Goal: Information Seeking & Learning: Check status

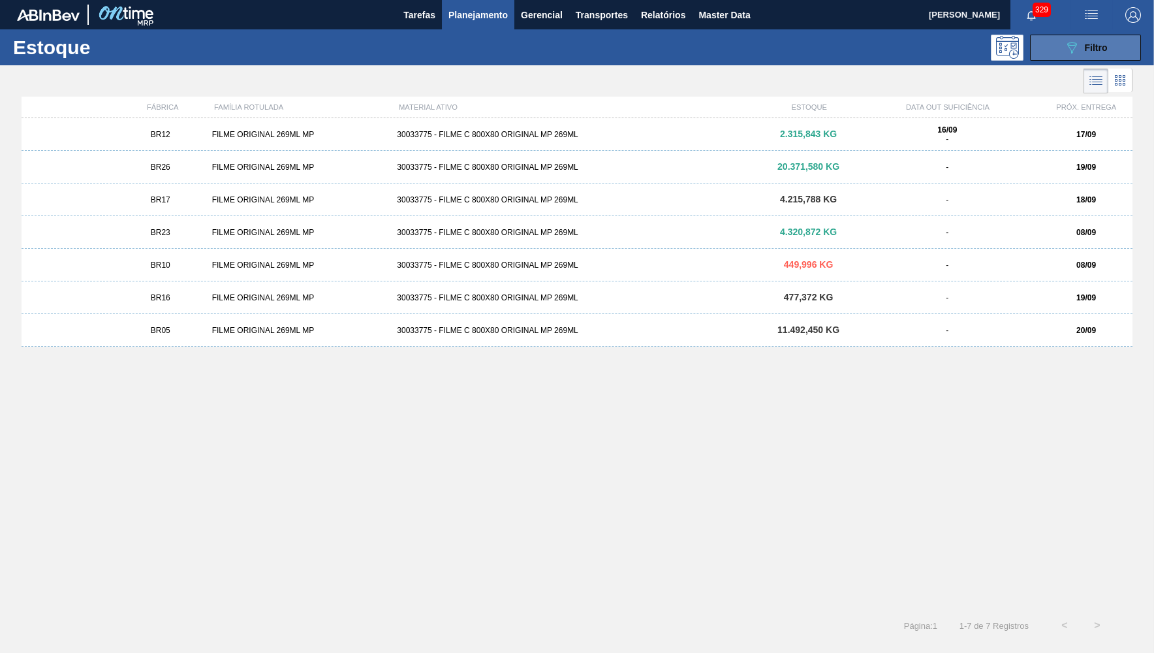
click at [1044, 44] on button "089F7B8B-B2A5-4AFE-B5C0-19BA573D28AC Filtro" at bounding box center [1085, 48] width 111 height 26
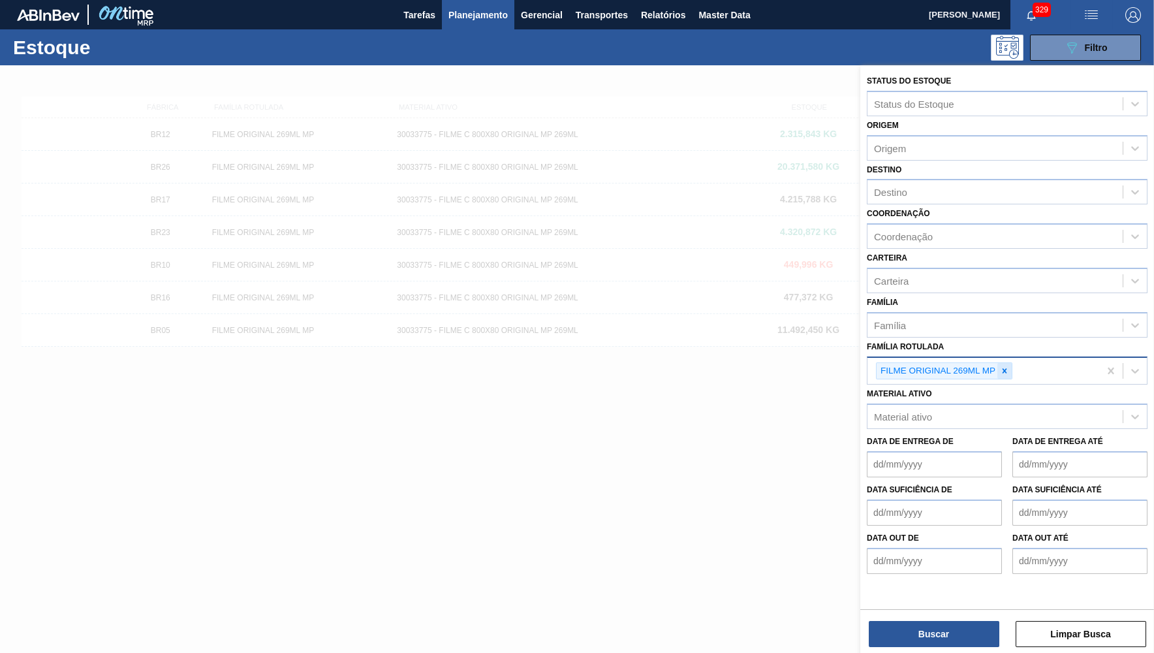
click at [1010, 363] on div at bounding box center [1004, 371] width 14 height 16
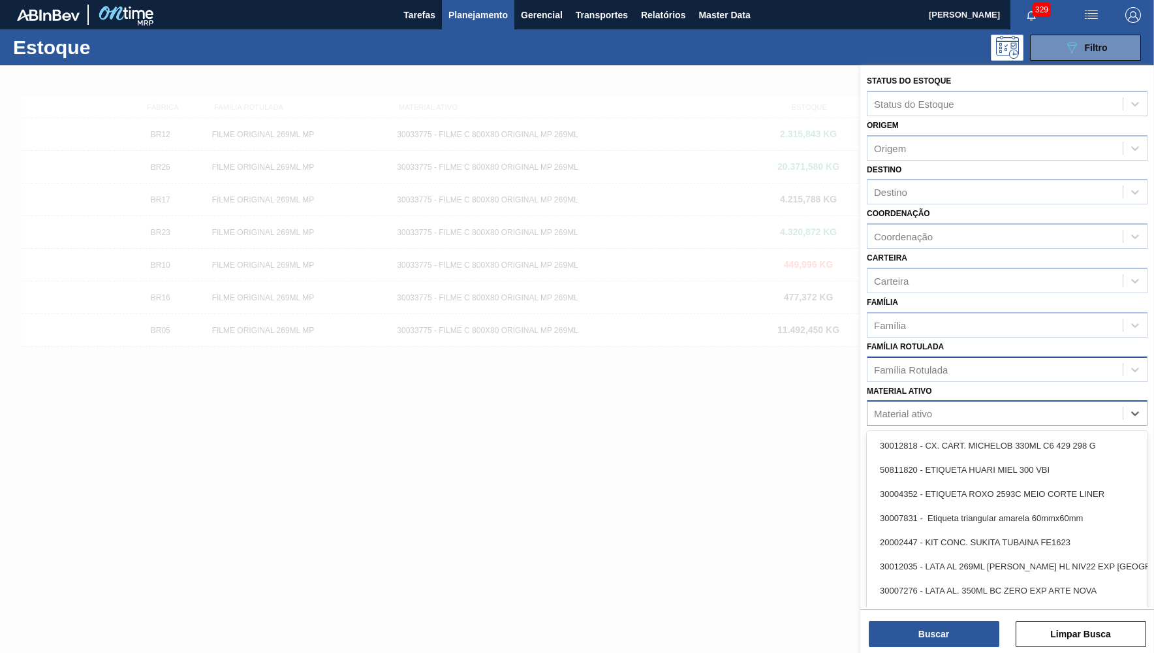
click at [945, 404] on div "Material ativo" at bounding box center [994, 413] width 255 height 19
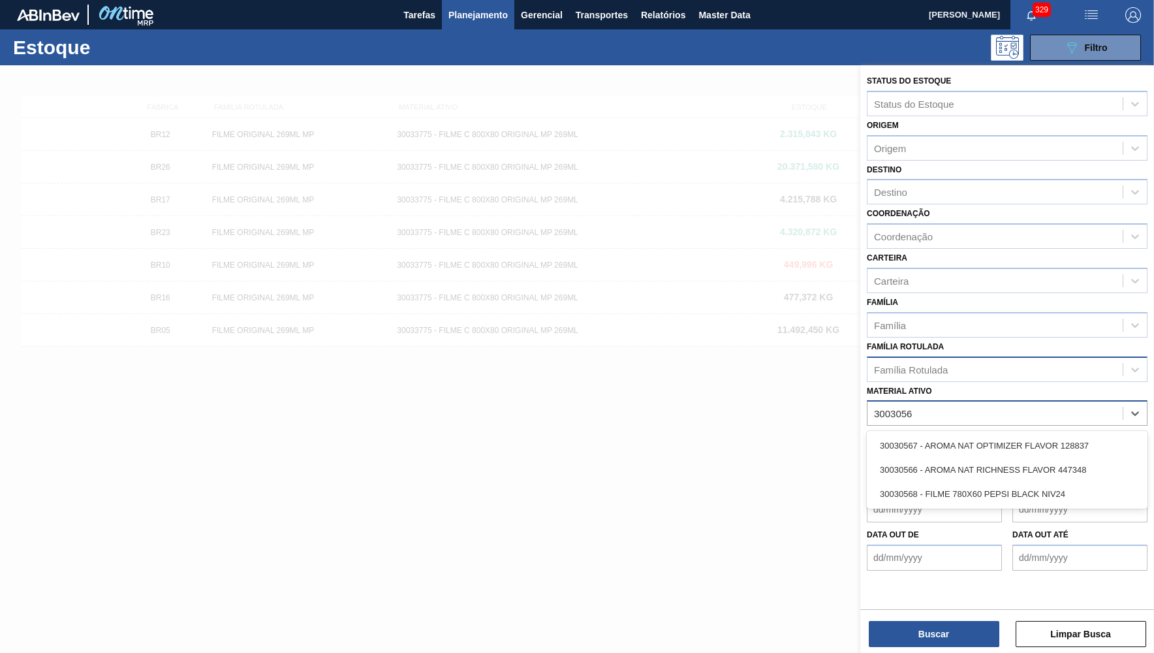
type ativo "30030566"
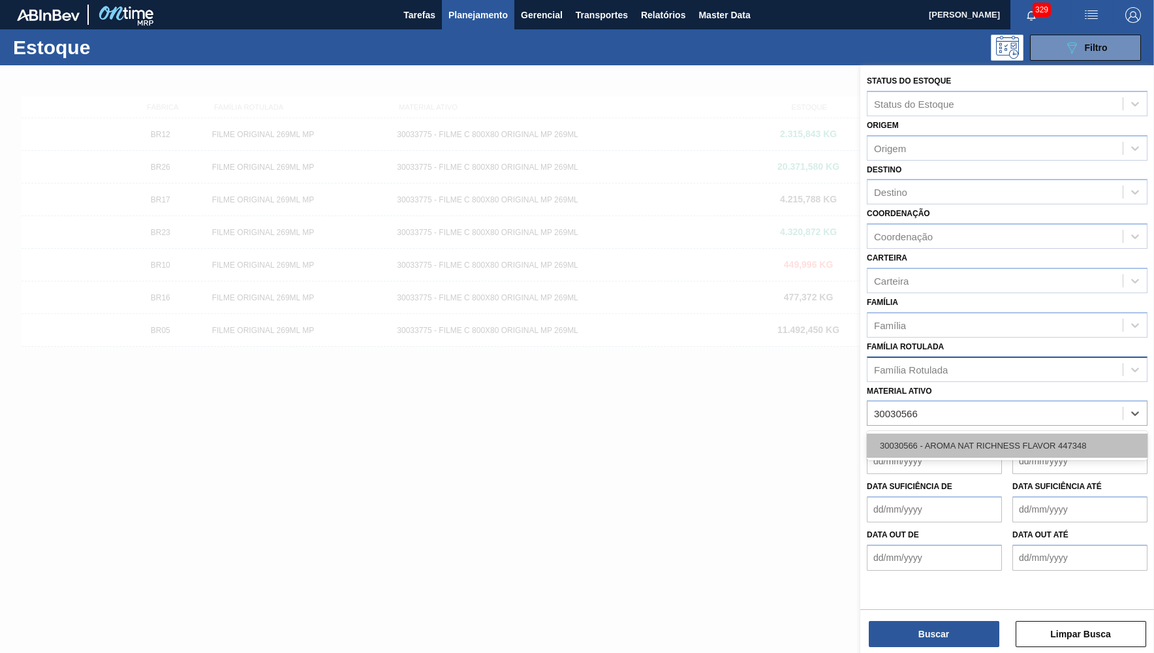
click at [1112, 434] on div "30030566 - AROMA NAT RICHNESS FLAVOR 447348" at bounding box center [1007, 445] width 281 height 24
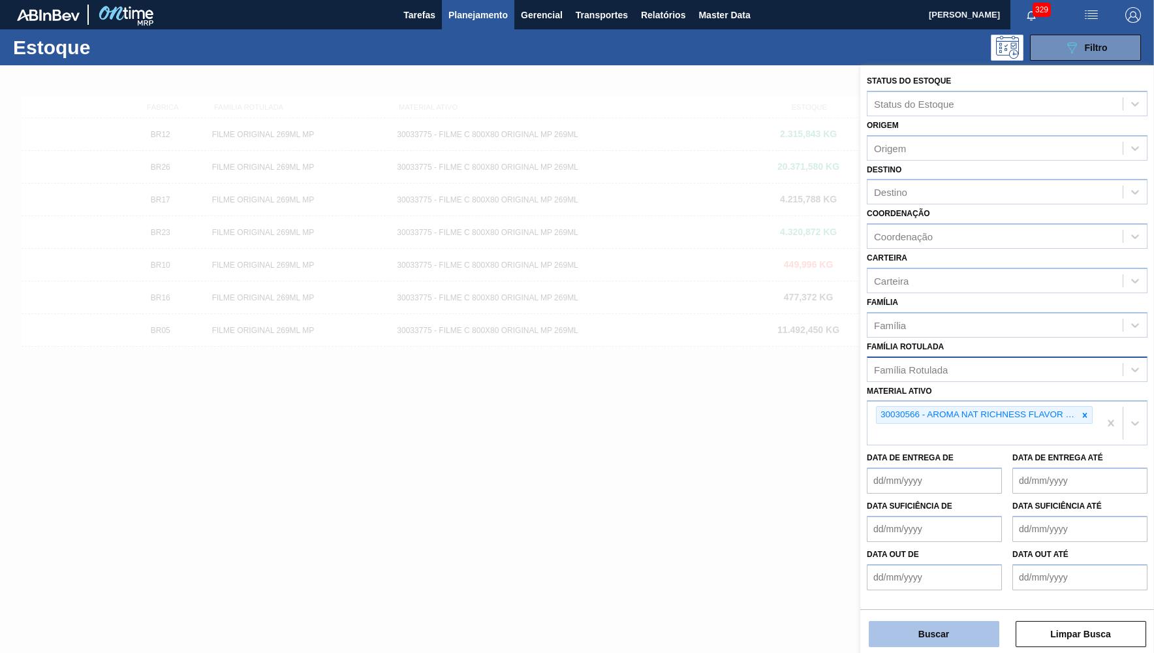
click at [940, 643] on button "Buscar" at bounding box center [934, 634] width 131 height 26
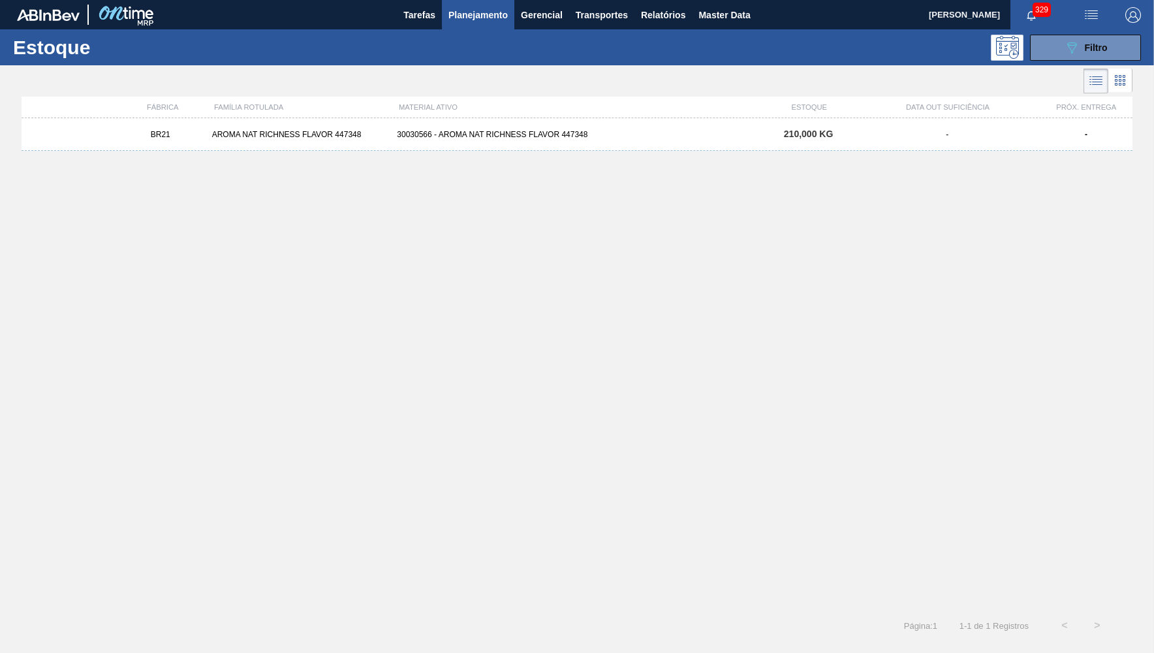
click at [408, 134] on div "30030566 - AROMA NAT RICHNESS FLAVOR 447348" at bounding box center [577, 134] width 370 height 9
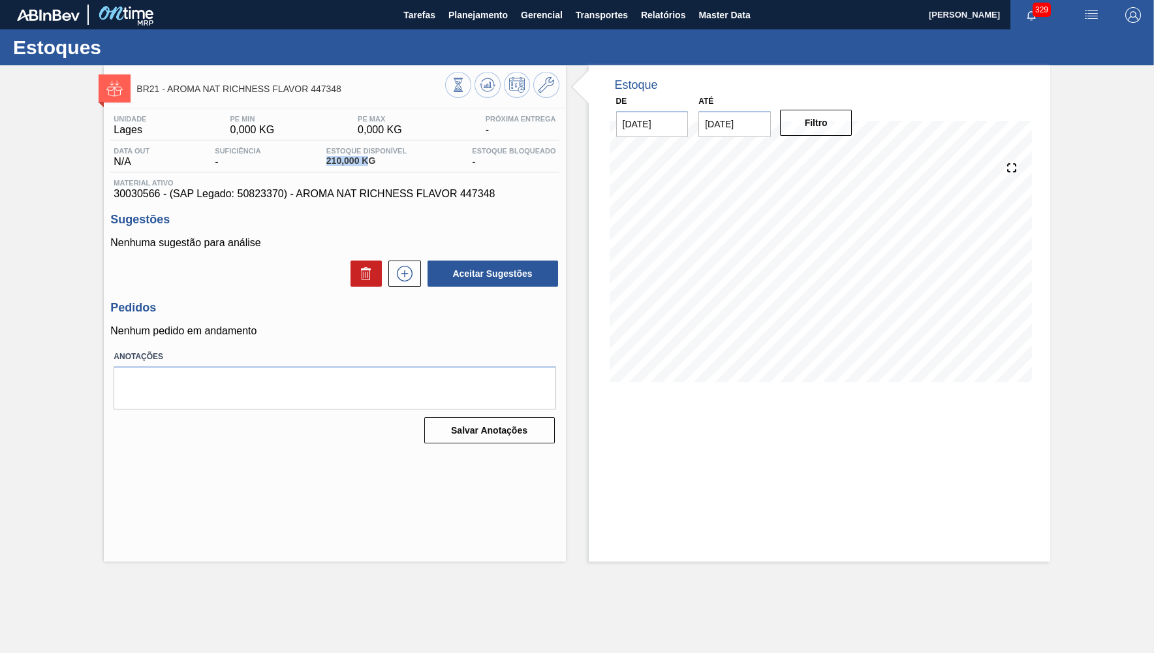
drag, startPoint x: 369, startPoint y: 159, endPoint x: 301, endPoint y: 157, distance: 67.9
click at [326, 157] on span "210,000 KG" at bounding box center [366, 161] width 80 height 10
click at [750, 128] on input "[DATE]" at bounding box center [734, 124] width 72 height 26
click at [754, 272] on div "28 29 30 1 2 3 4" at bounding box center [778, 282] width 148 height 21
click at [751, 273] on div "30" at bounding box center [756, 282] width 18 height 18
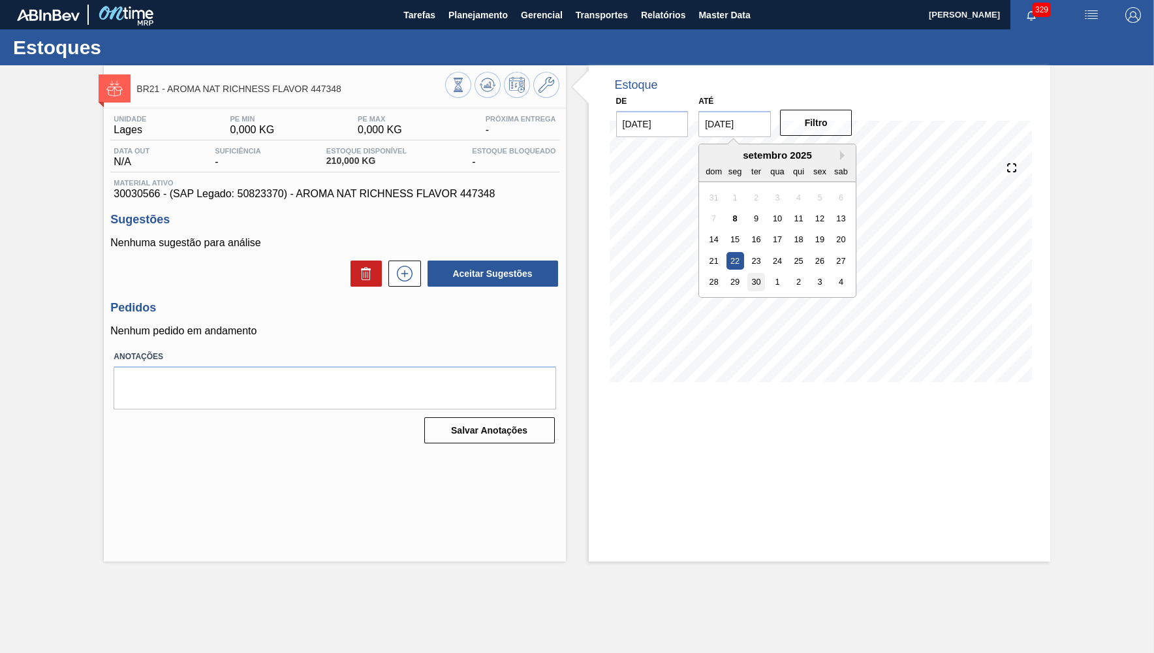
type input "[DATE]"
click at [803, 100] on div "De [DATE] Até [DATE] Filtro" at bounding box center [734, 114] width 261 height 45
click at [811, 114] on button "Filtro" at bounding box center [816, 123] width 72 height 26
click at [483, 84] on icon at bounding box center [488, 85] width 16 height 16
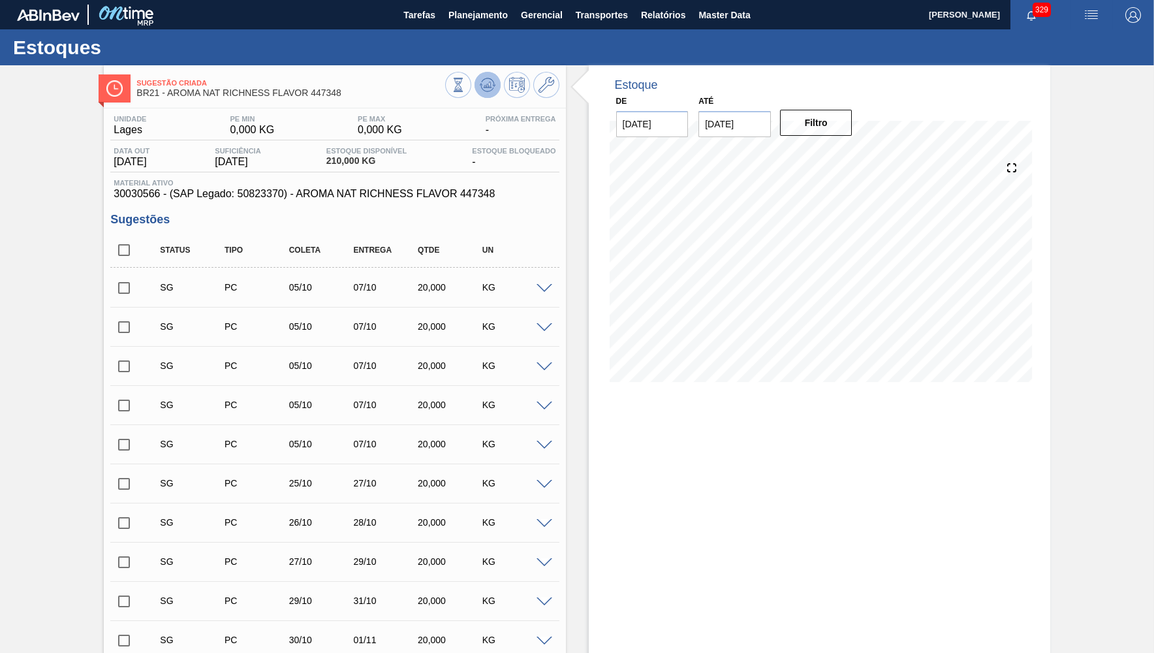
click at [491, 86] on icon at bounding box center [488, 85] width 16 height 16
click at [490, 89] on icon at bounding box center [488, 85] width 16 height 16
click at [454, 79] on icon at bounding box center [458, 78] width 9 height 1
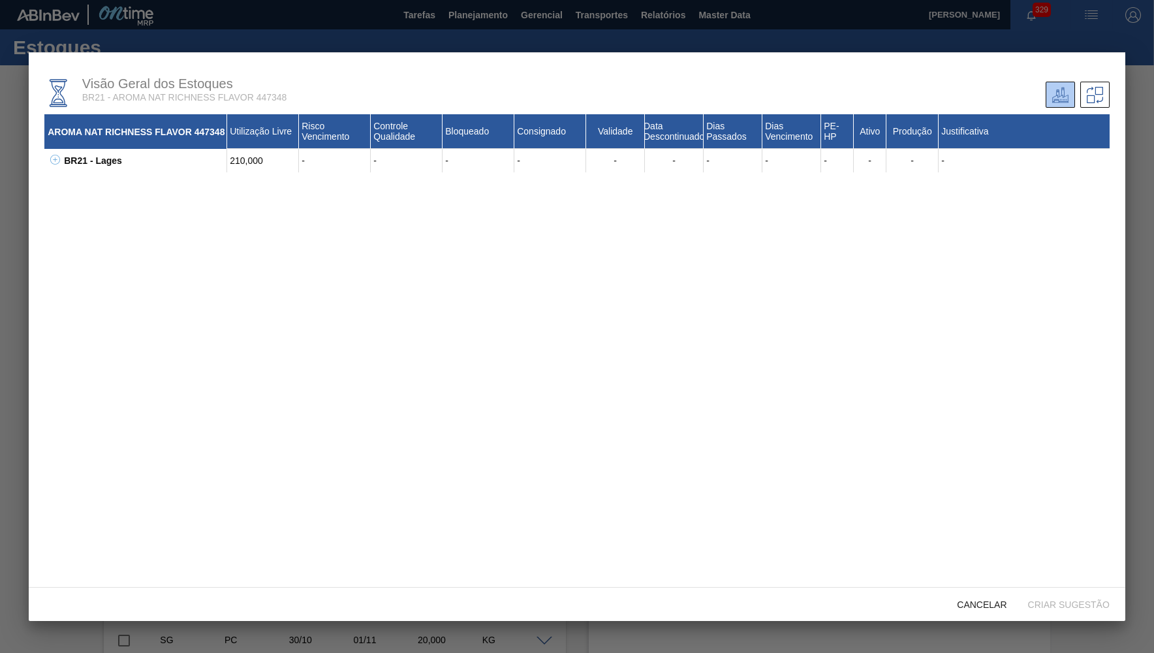
click at [60, 162] on div "BR21 - Lages 210,000 - - - - - - - - - - - - 30030566 - AROMA NAT RICHNESS FLAV…" at bounding box center [576, 160] width 1065 height 23
click at [50, 158] on icon at bounding box center [55, 160] width 10 height 10
click at [70, 187] on icon at bounding box center [72, 183] width 10 height 10
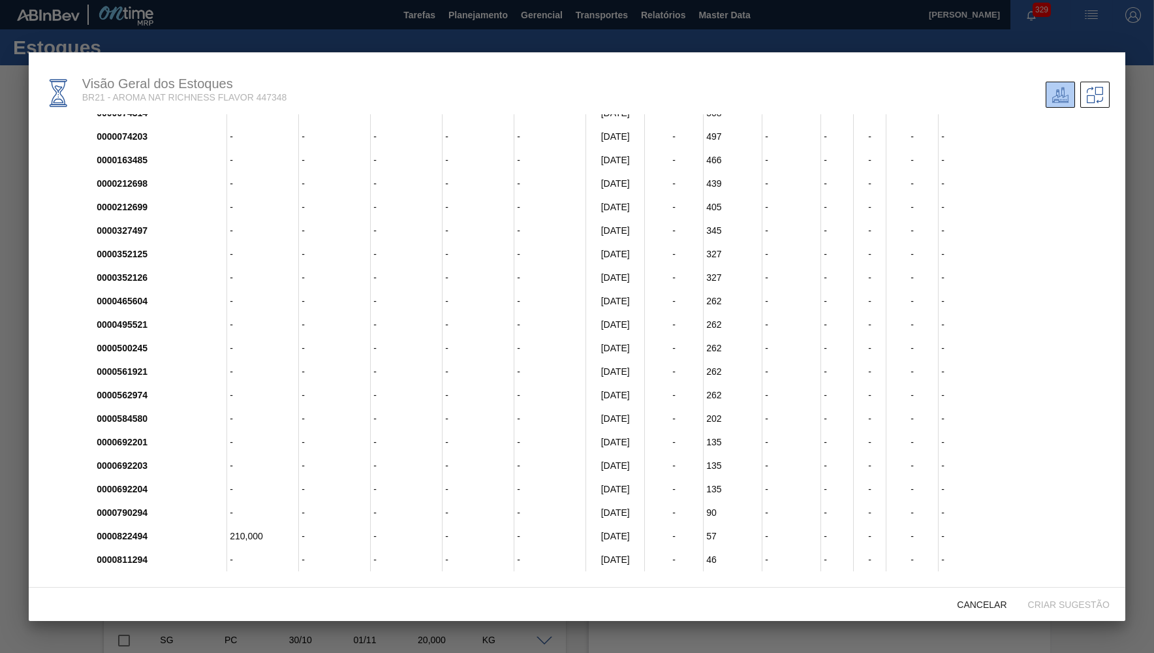
scroll to position [1, 0]
drag, startPoint x: 249, startPoint y: 533, endPoint x: 242, endPoint y: 531, distance: 6.7
click at [242, 531] on div "210,000" at bounding box center [263, 534] width 72 height 23
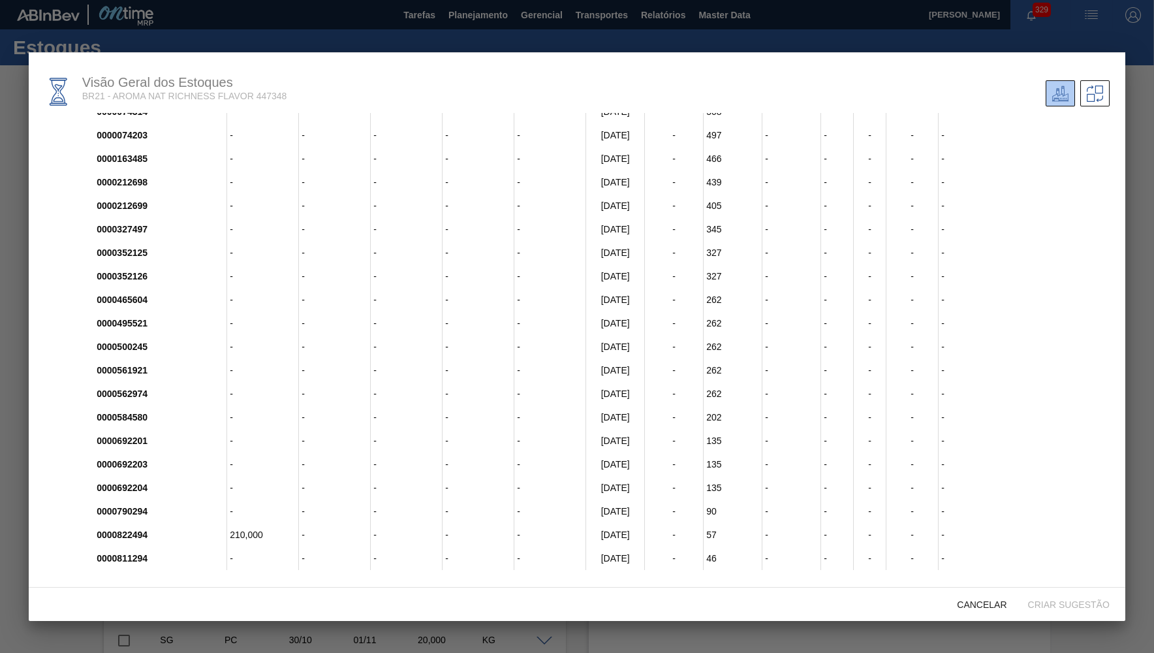
click at [242, 531] on div "210,000" at bounding box center [263, 534] width 72 height 23
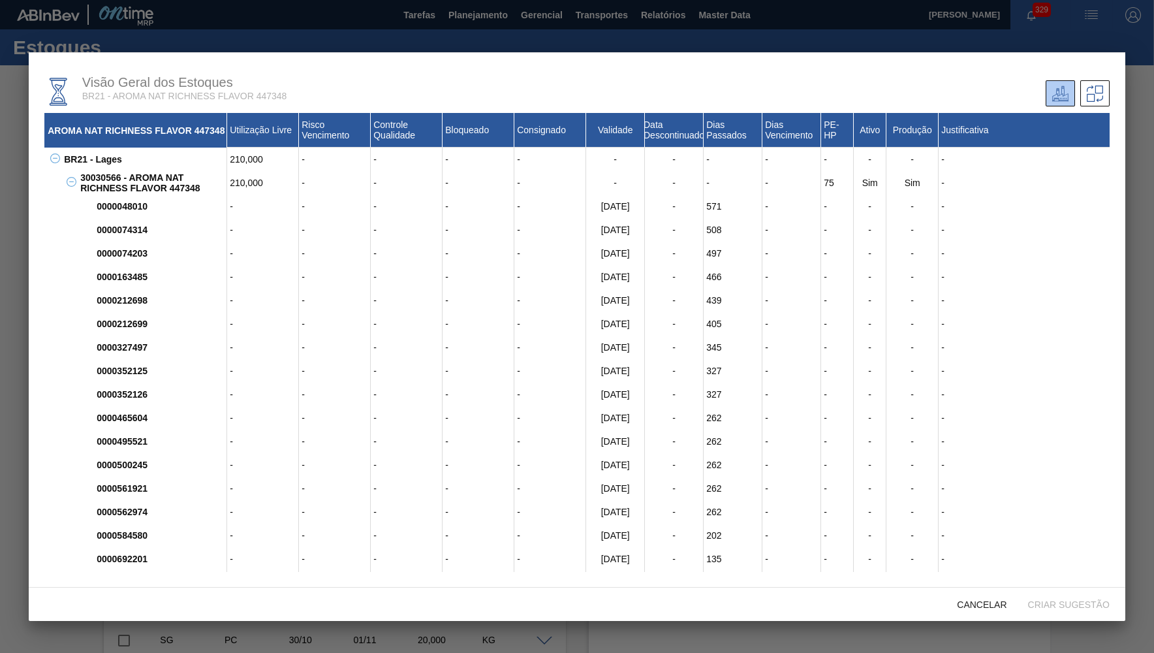
scroll to position [0, 0]
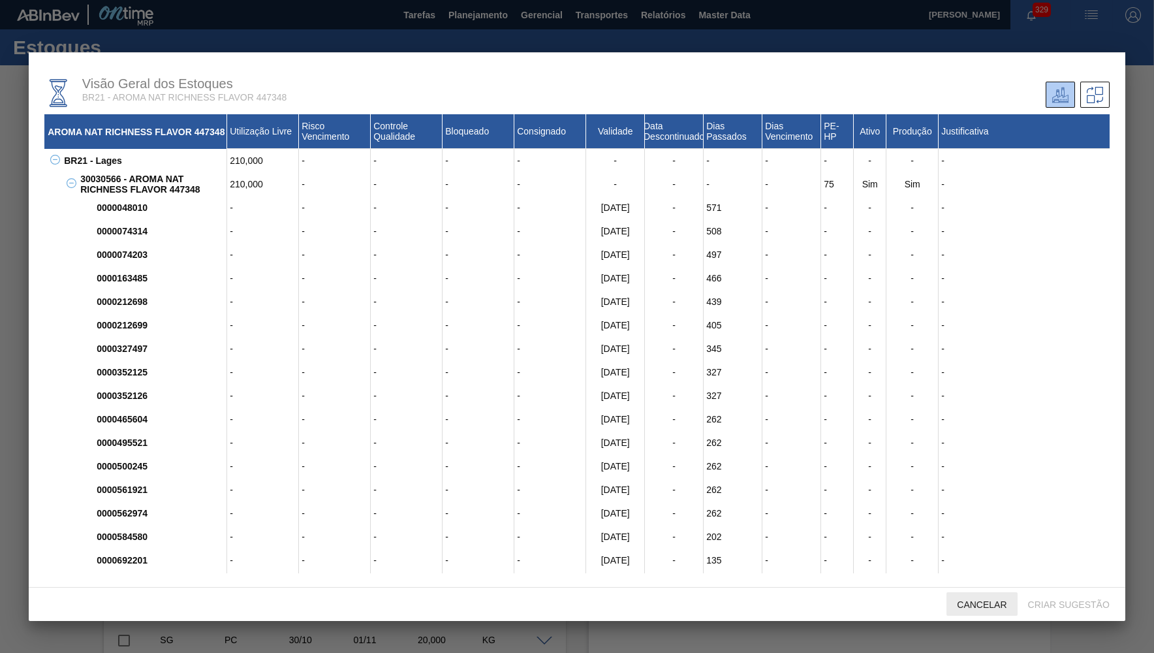
click at [967, 602] on span "Cancelar" at bounding box center [981, 604] width 70 height 10
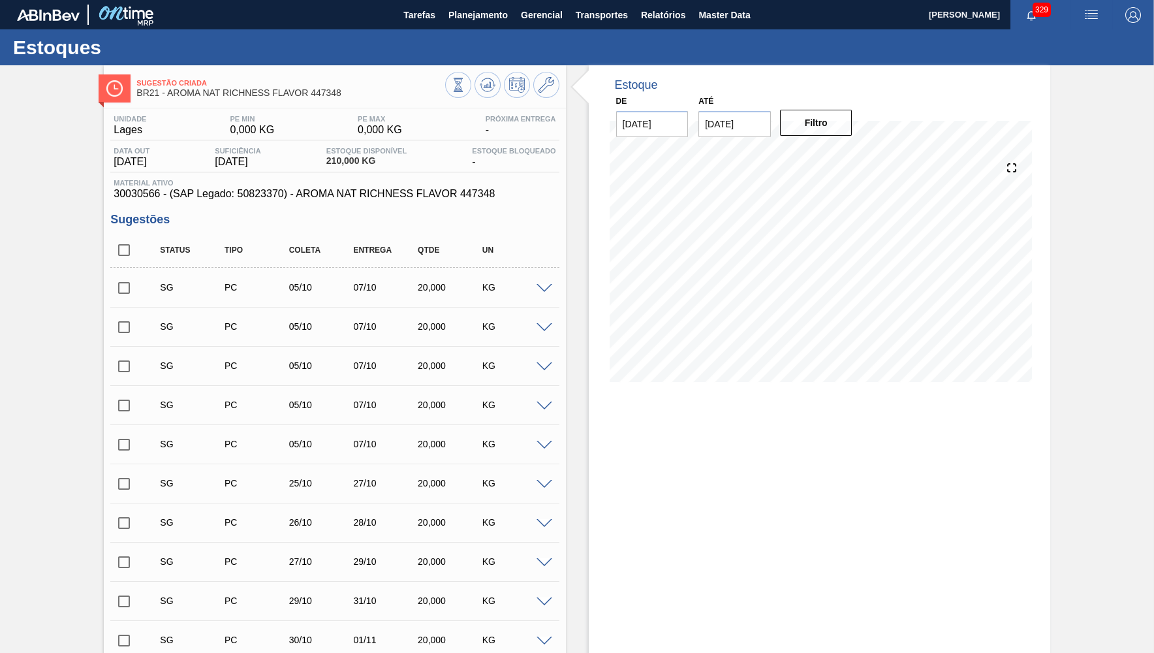
click at [131, 200] on span "30030566 - (SAP Legado: 50823370) - AROMA NAT RICHNESS FLAVOR 447348" at bounding box center [335, 194] width 442 height 12
copy span "30030566"
click at [481, 11] on span "Planejamento" at bounding box center [477, 15] width 59 height 16
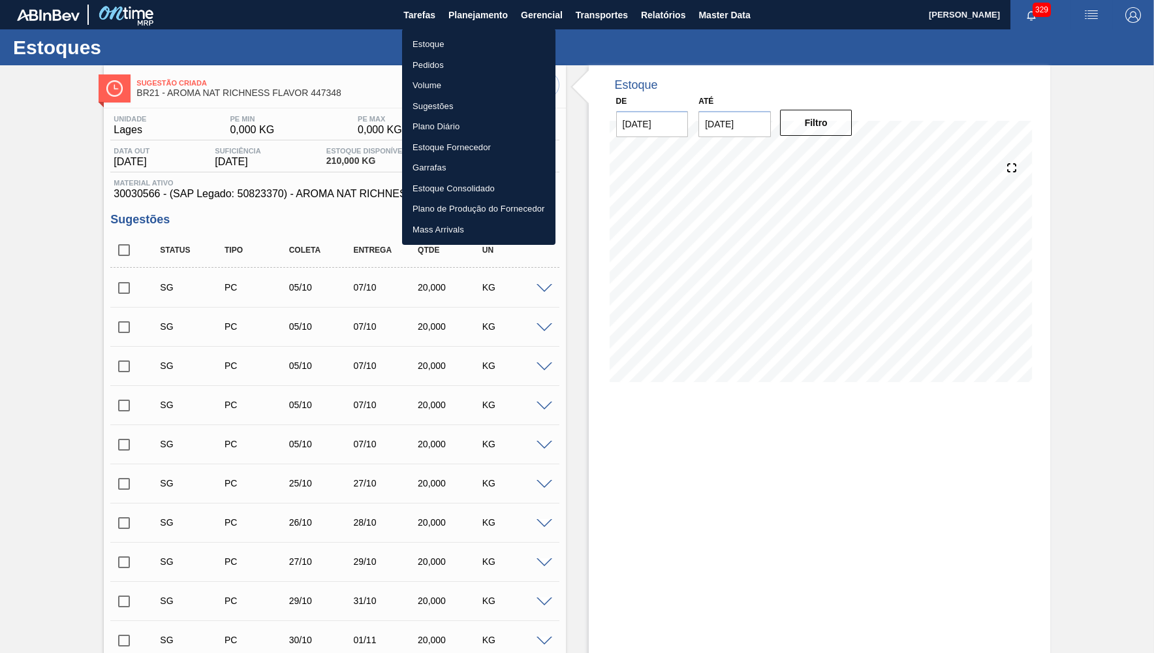
drag, startPoint x: 438, startPoint y: 42, endPoint x: 859, endPoint y: 17, distance: 421.7
click at [438, 41] on li "Estoque" at bounding box center [478, 44] width 153 height 21
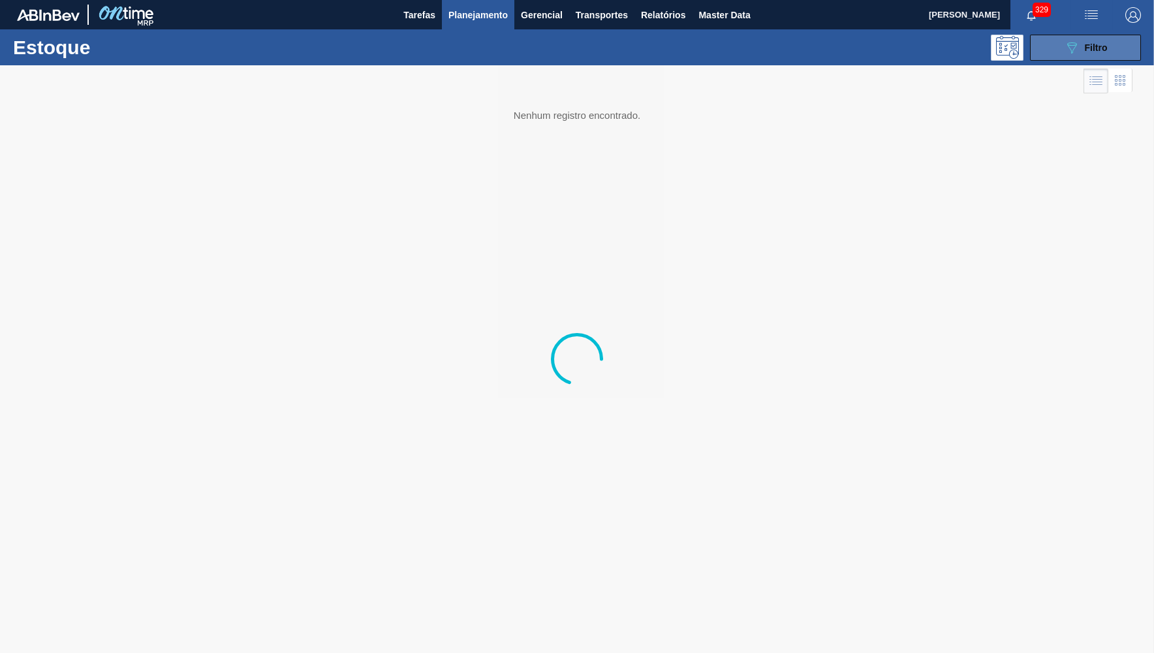
click at [1088, 41] on div "089F7B8B-B2A5-4AFE-B5C0-19BA573D28AC Filtro" at bounding box center [1086, 48] width 44 height 16
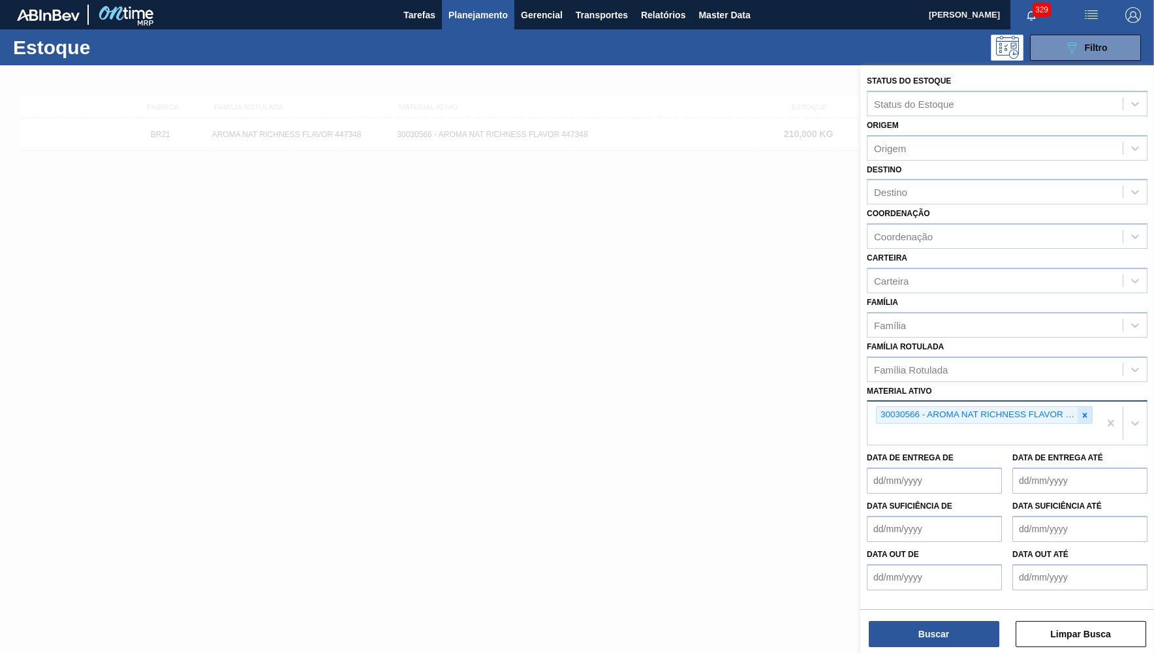
click at [1085, 411] on icon at bounding box center [1084, 415] width 9 height 9
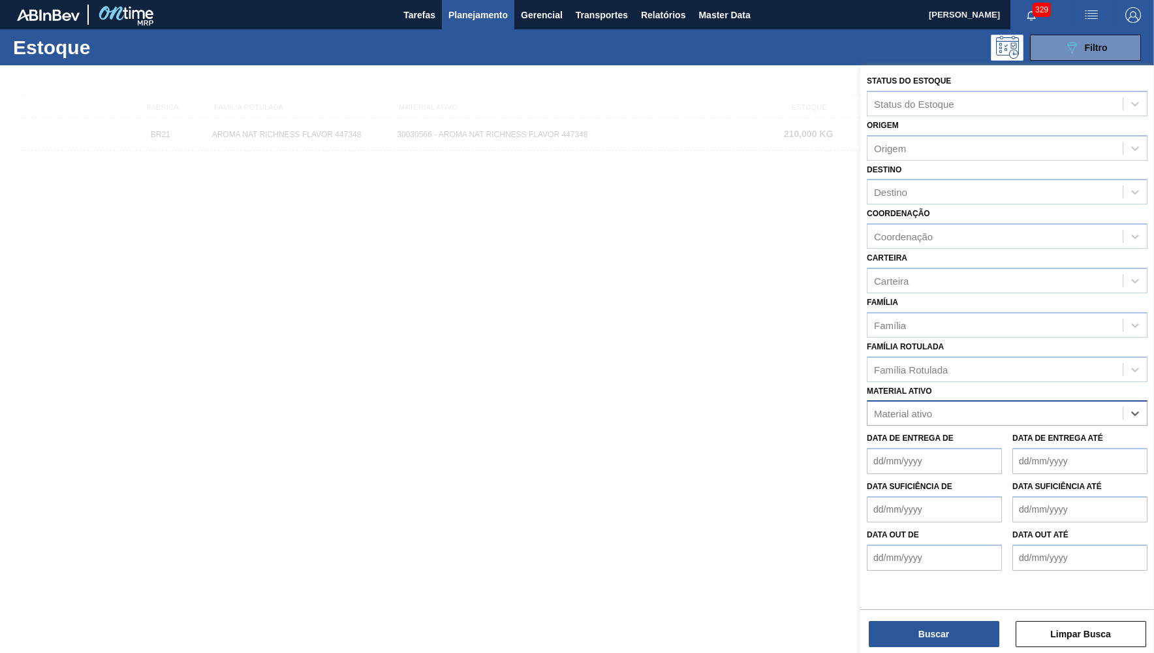
paste ativo "a viagem foi boa? conseguiu aproveitar?"
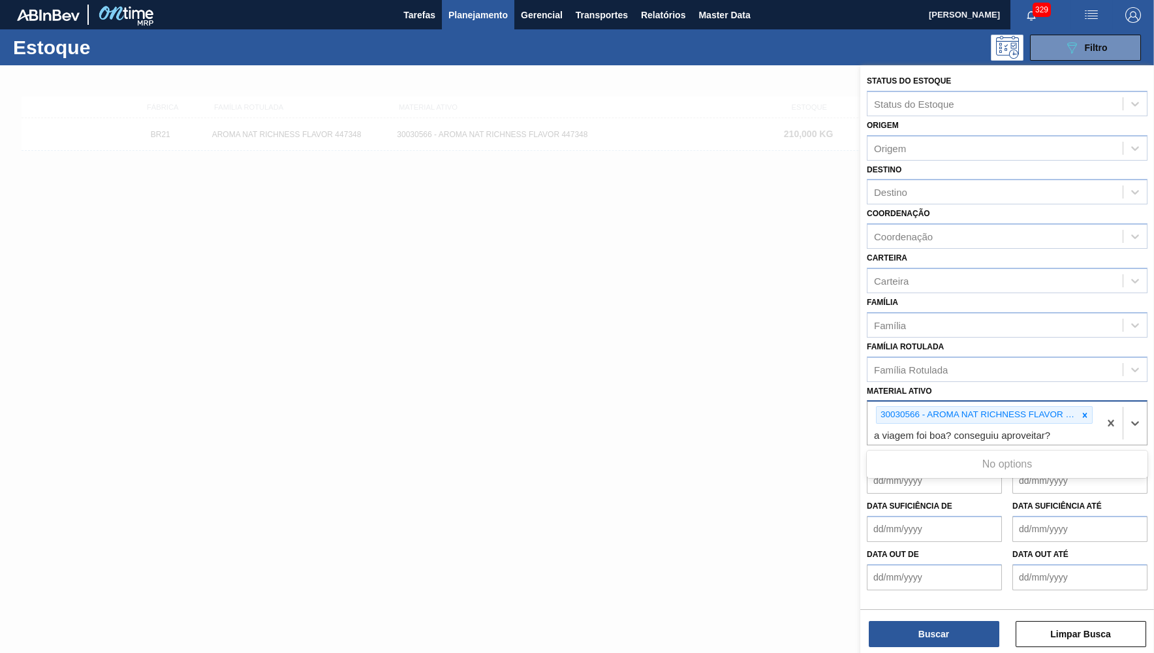
type ativo "a viagem foi boa? conseguiu aproveitar?"
click at [1085, 411] on icon at bounding box center [1084, 415] width 9 height 9
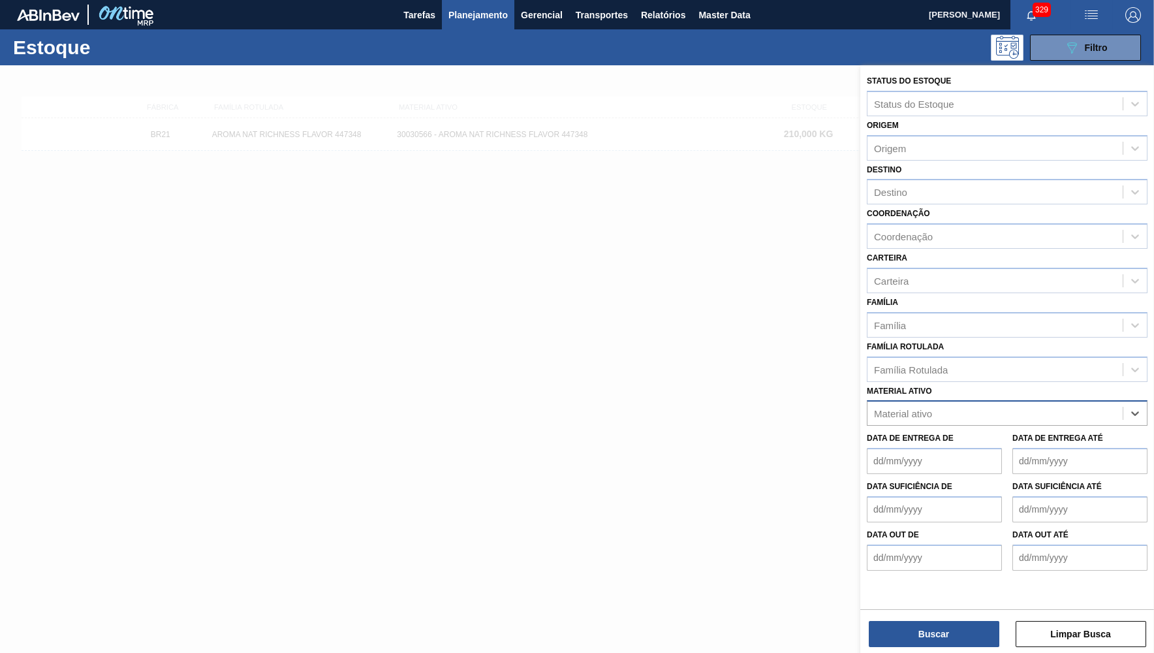
paste ativo "30034633"
type ativo "30034633"
click at [875, 408] on ativo "30034633" at bounding box center [896, 413] width 45 height 11
click at [970, 410] on div "30034633" at bounding box center [1007, 412] width 281 height 25
click at [950, 404] on div "Material ativo" at bounding box center [994, 413] width 255 height 19
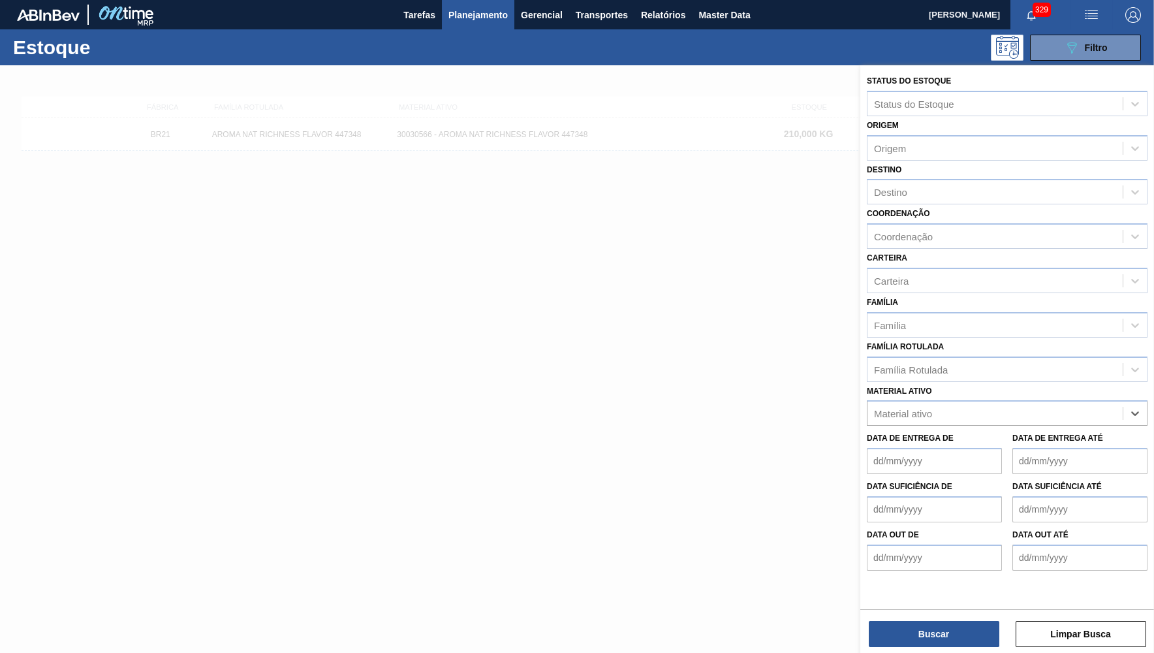
paste ativo "30034633"
click at [903, 408] on ativo "30034633" at bounding box center [896, 413] width 45 height 11
type ativo "30034633"
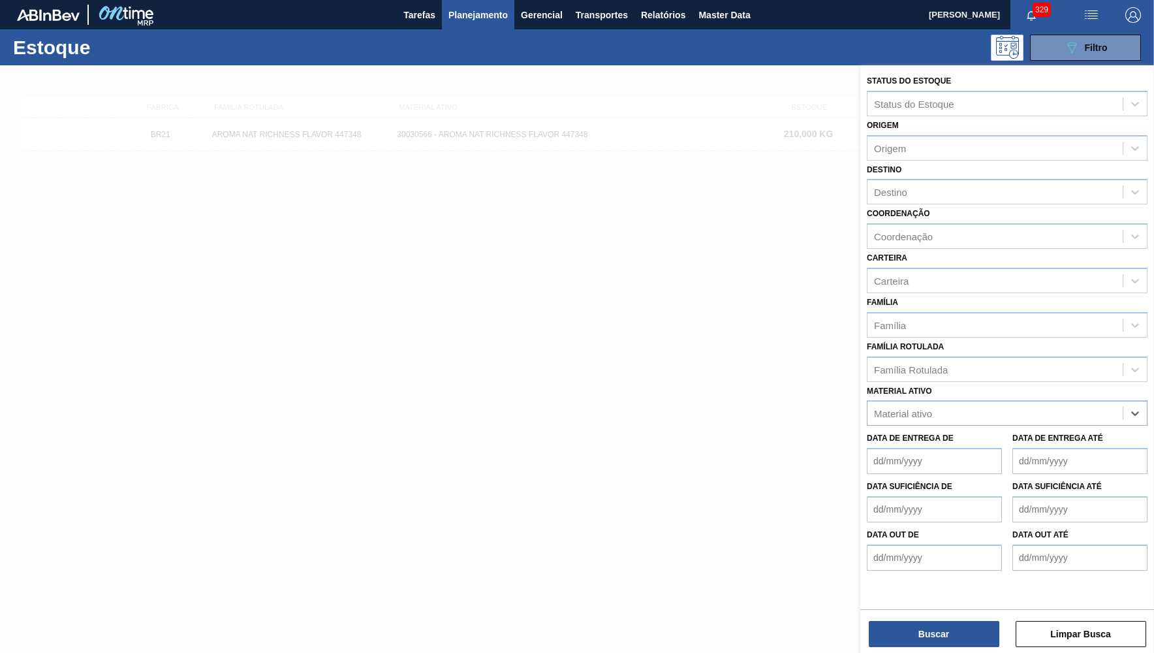
click at [910, 342] on label "Família Rotulada" at bounding box center [905, 346] width 77 height 9
click at [875, 364] on Rotulada "Família Rotulada" at bounding box center [874, 369] width 1 height 11
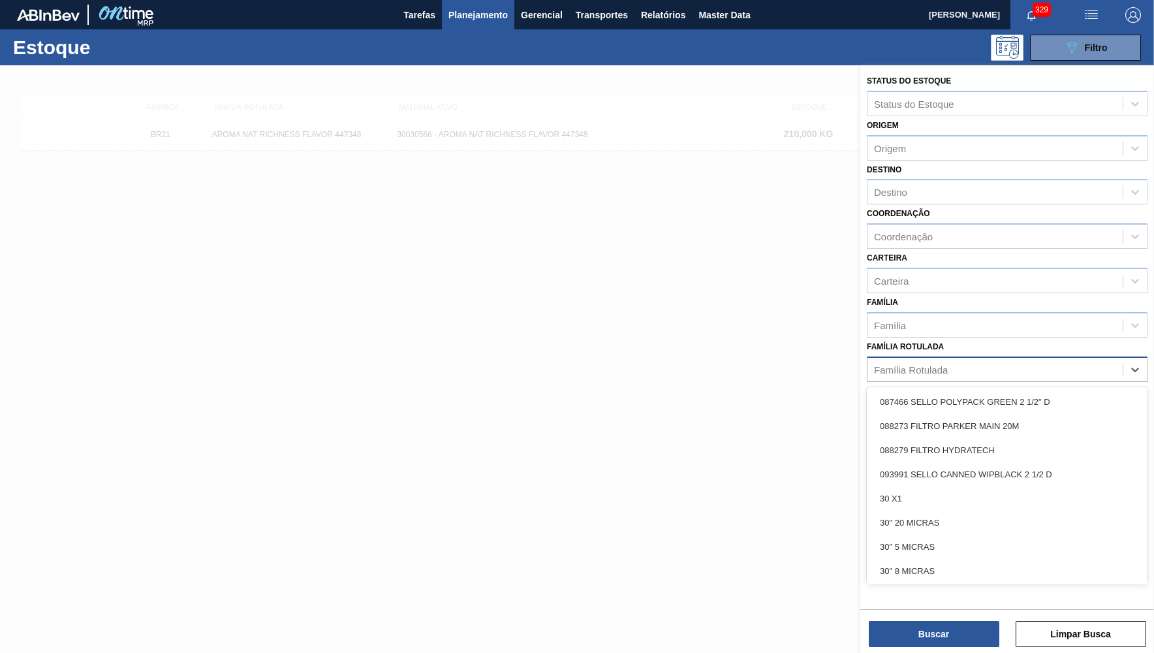
click at [922, 360] on div "Família Rotulada" at bounding box center [994, 369] width 255 height 19
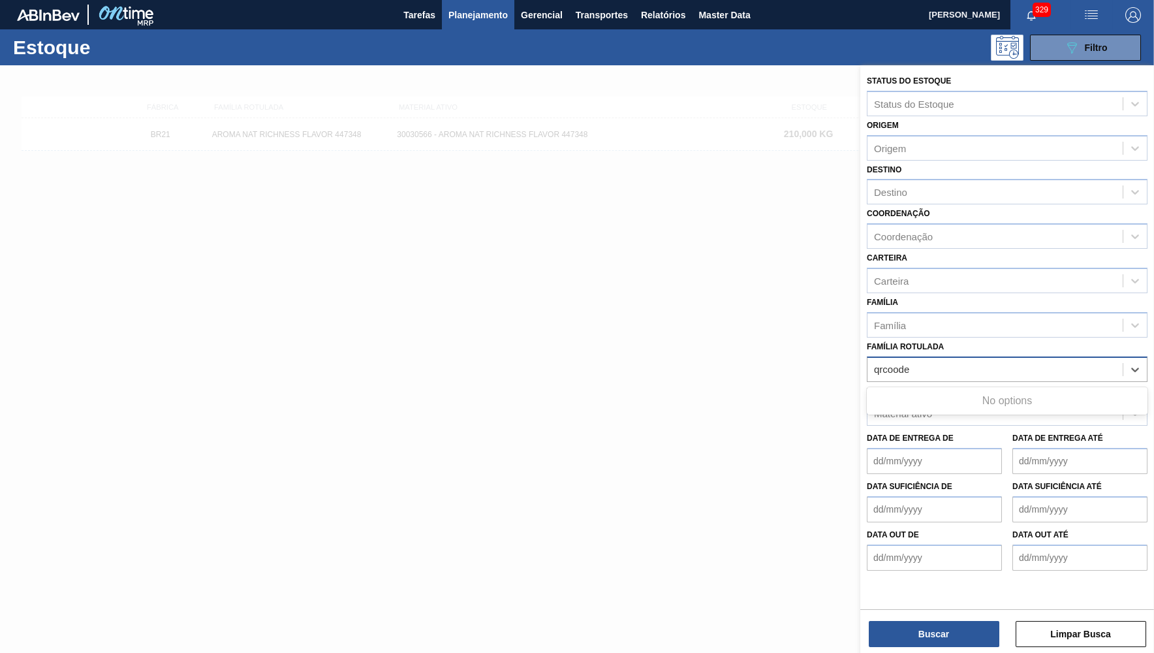
click at [891, 364] on Rotulada "qrcoode" at bounding box center [892, 369] width 37 height 11
type Rotulada "qrcode"
click at [916, 341] on div "Família Rotulada Use Up and Down to choose options, press Enter to select the c…" at bounding box center [1007, 359] width 281 height 44
click at [940, 364] on div "Família Rotulada" at bounding box center [911, 369] width 74 height 11
type Rotulada "qrcoode"
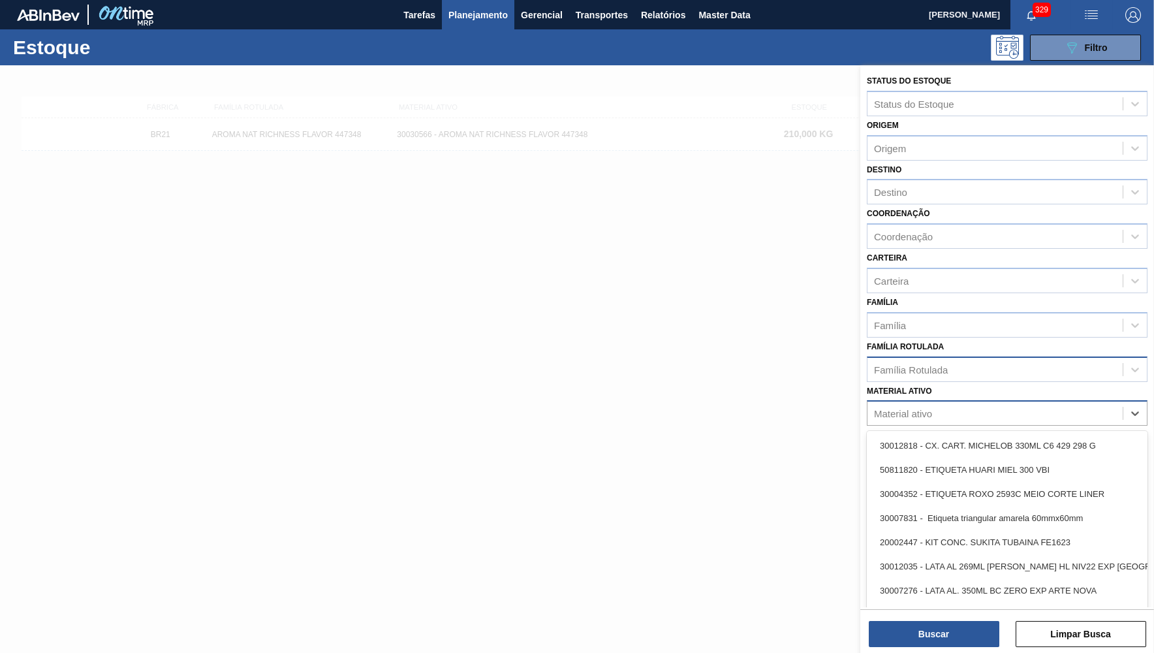
click at [907, 408] on div "Material ativo" at bounding box center [903, 413] width 58 height 11
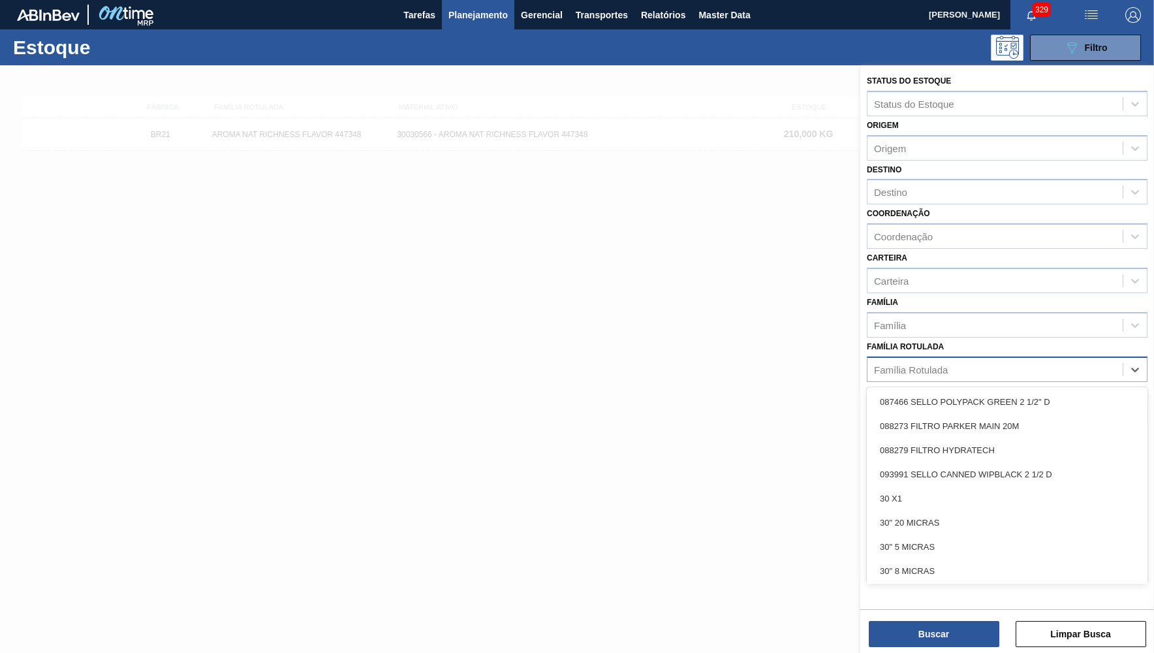
click at [933, 364] on div "Família Rotulada" at bounding box center [911, 369] width 74 height 11
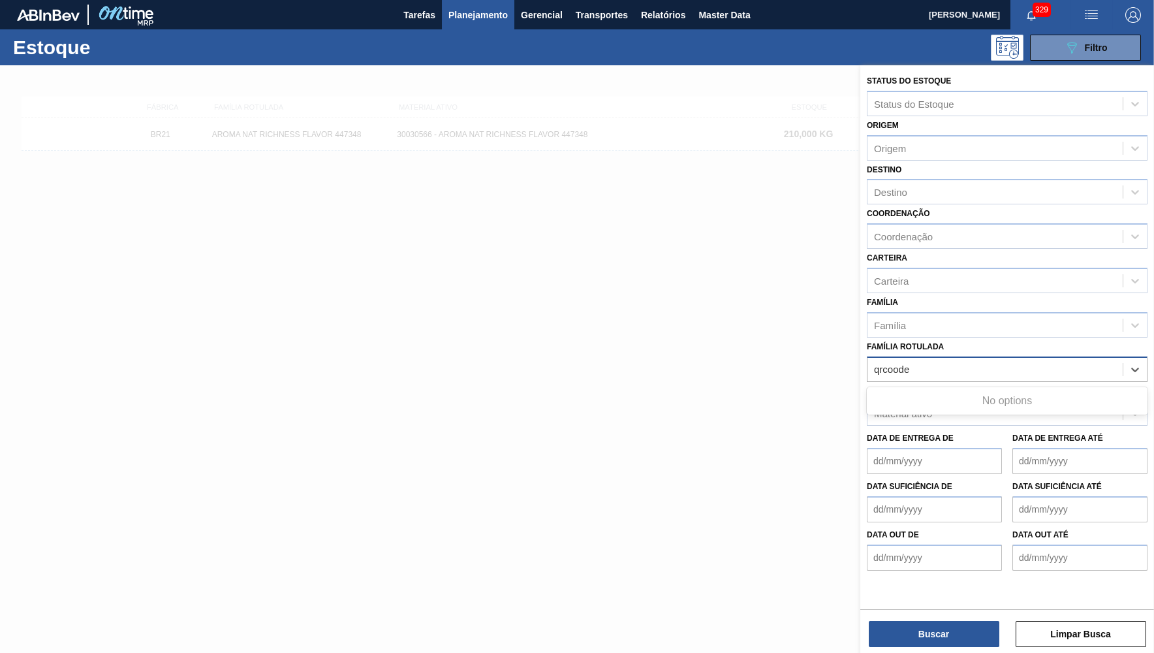
type Rotulada "qrcoode"
click at [1089, 337] on div "Família Rotulada Use Up and Down to choose options, press Enter to select the c…" at bounding box center [1007, 359] width 281 height 44
click at [988, 360] on div "Família Rotulada" at bounding box center [994, 369] width 255 height 19
click at [894, 364] on Rotulada "qrcoode" at bounding box center [892, 369] width 37 height 11
click at [898, 364] on Rotulada "qrcoode" at bounding box center [892, 369] width 37 height 11
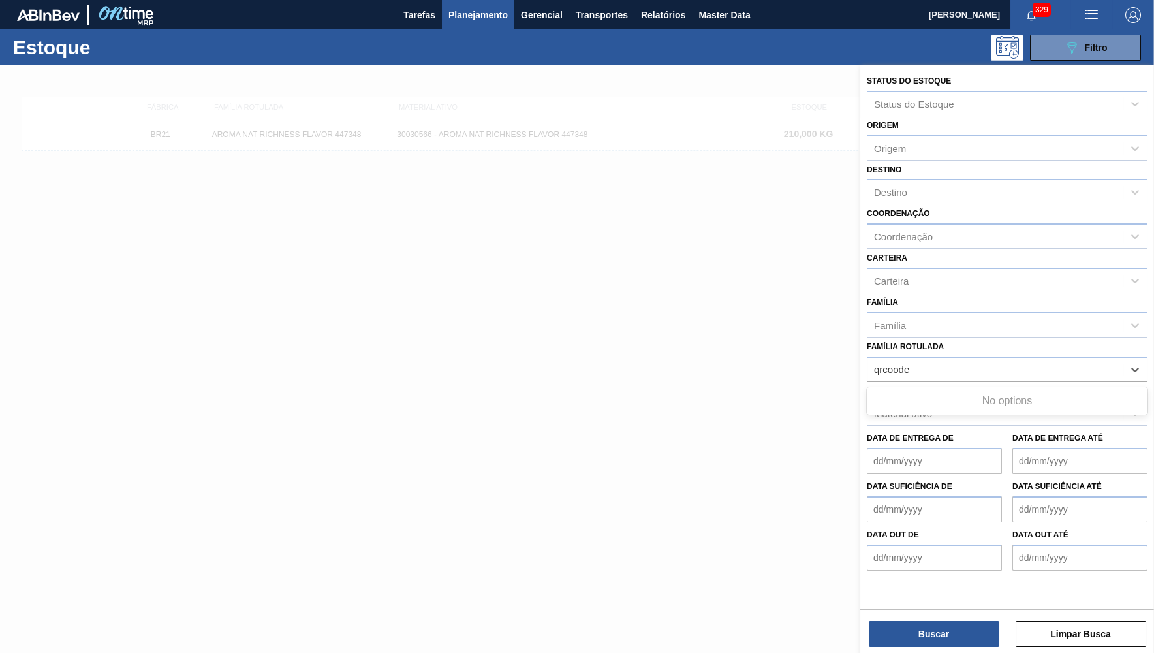
type Rotulada "qrcoode"
drag, startPoint x: 883, startPoint y: 433, endPoint x: 877, endPoint y: 424, distance: 11.2
click at [881, 448] on de "Data de Entrega de" at bounding box center [934, 461] width 135 height 26
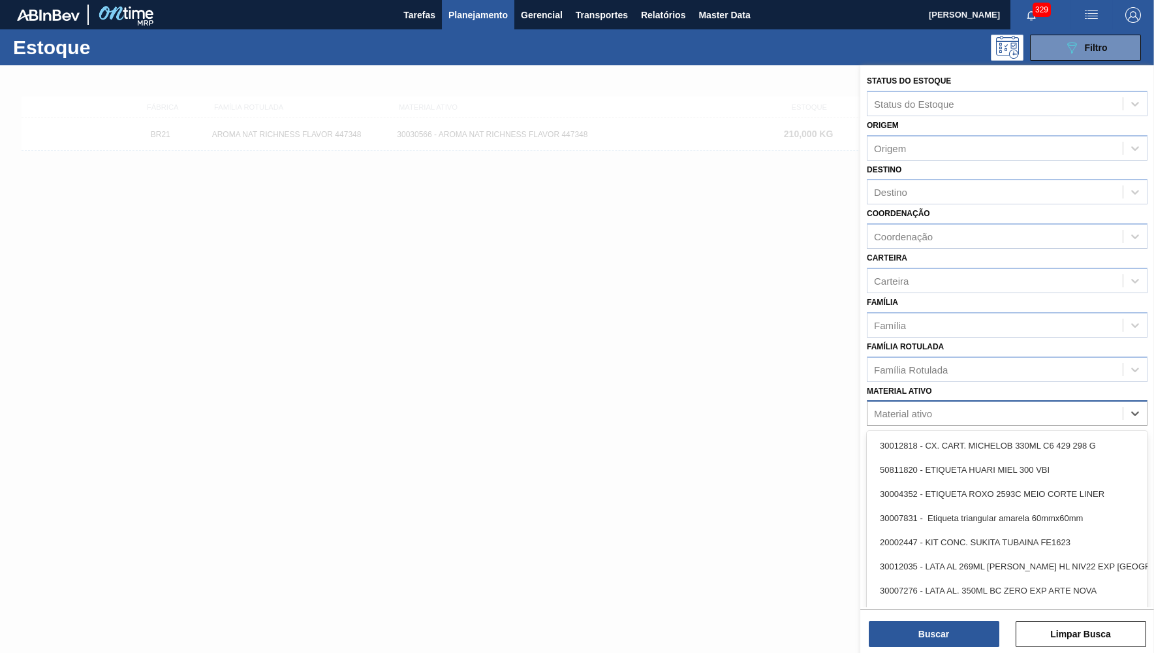
click at [880, 408] on div "Material ativo" at bounding box center [903, 413] width 58 height 11
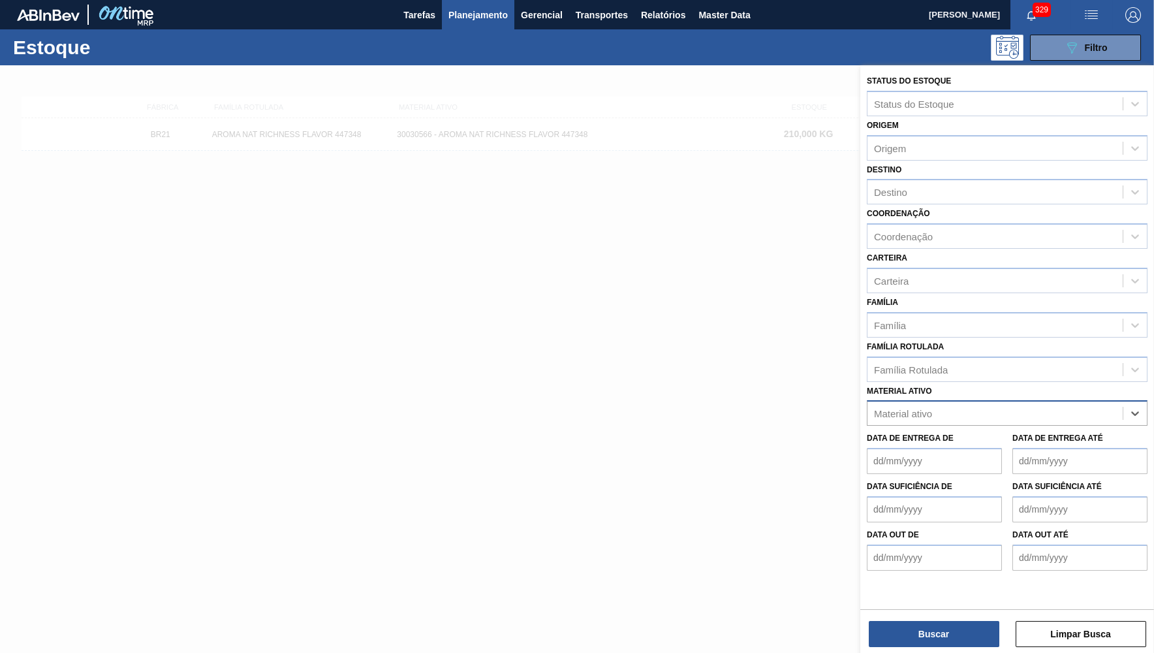
click at [888, 408] on div "Material ativo" at bounding box center [903, 413] width 58 height 11
type ativo "qrcoode"
click at [869, 360] on div "Família Rotulada" at bounding box center [994, 369] width 255 height 19
type Rotulada "QRCoode"
click at [909, 640] on button "Buscar" at bounding box center [934, 634] width 131 height 26
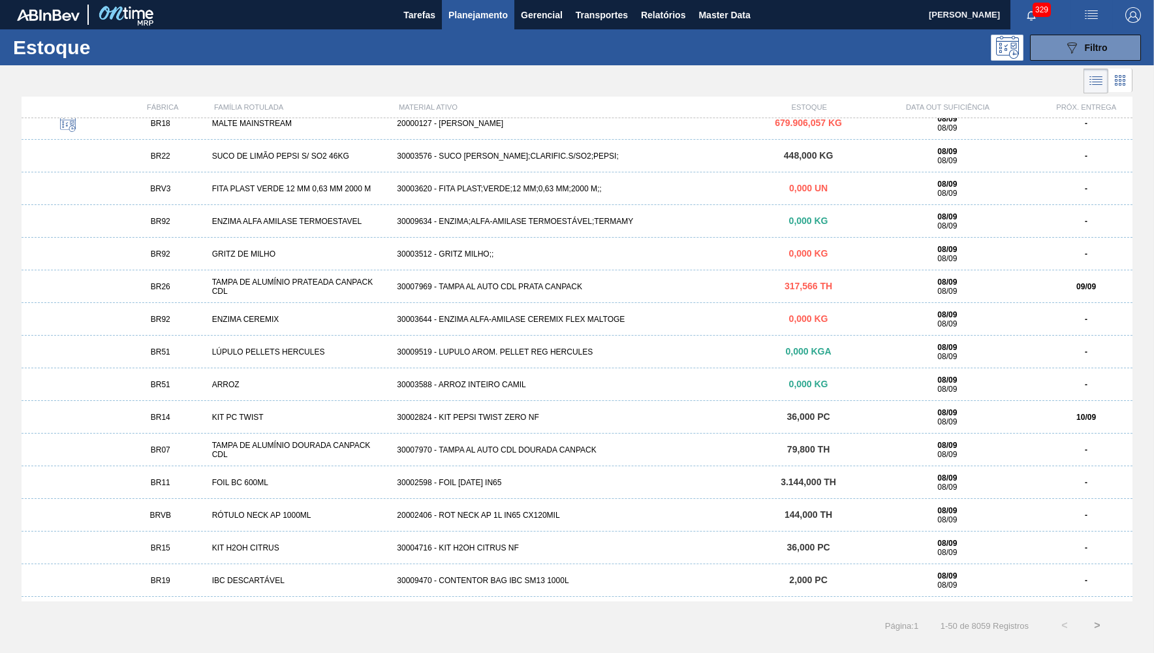
scroll to position [63, 0]
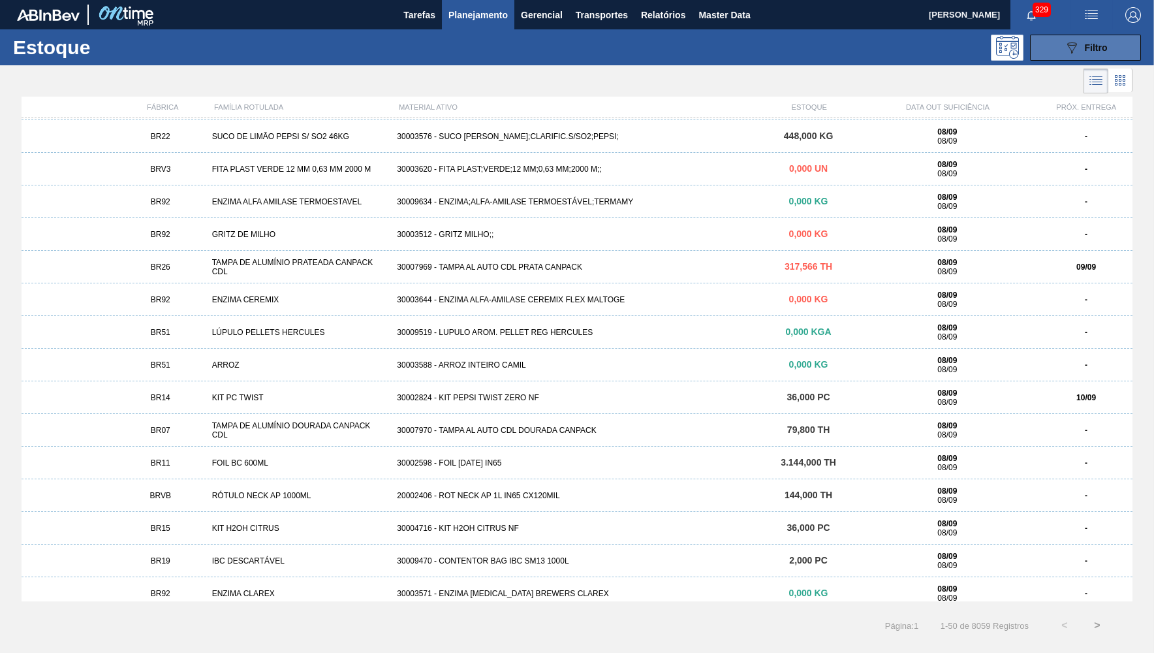
click at [1123, 46] on button "089F7B8B-B2A5-4AFE-B5C0-19BA573D28AC Filtro" at bounding box center [1085, 48] width 111 height 26
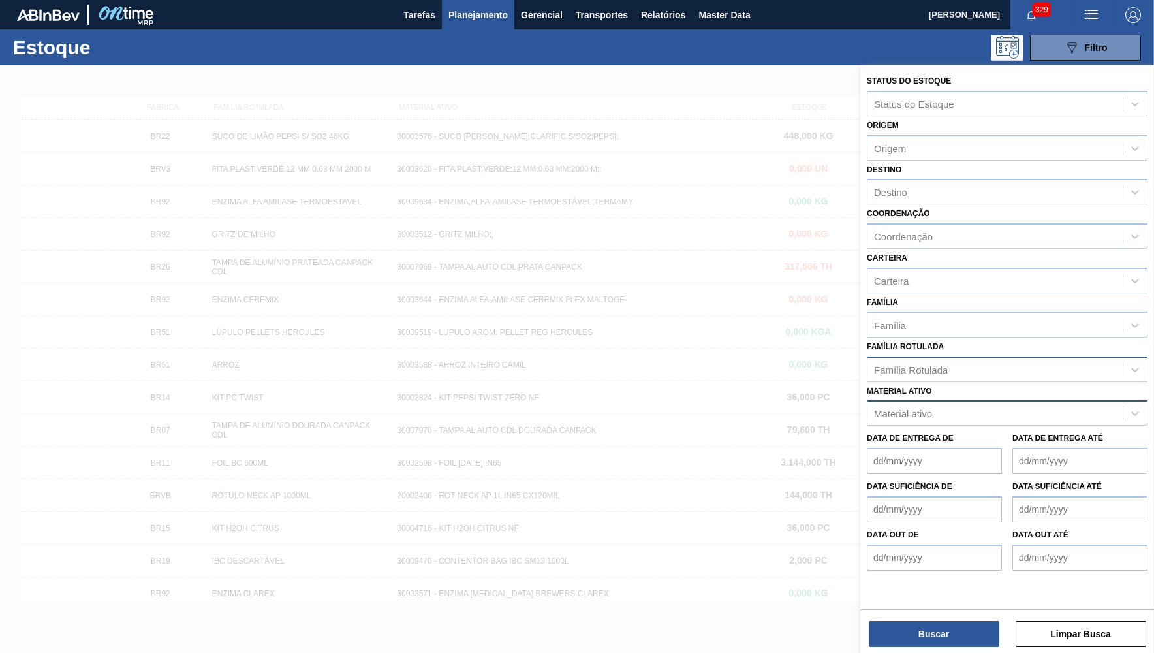
click at [986, 360] on div "Família Rotulada" at bounding box center [994, 369] width 255 height 19
type Rotulada "QRCoode"
click at [925, 621] on div "Buscar Limpar Busca" at bounding box center [1007, 627] width 294 height 37
click at [942, 631] on button "Buscar" at bounding box center [934, 634] width 131 height 26
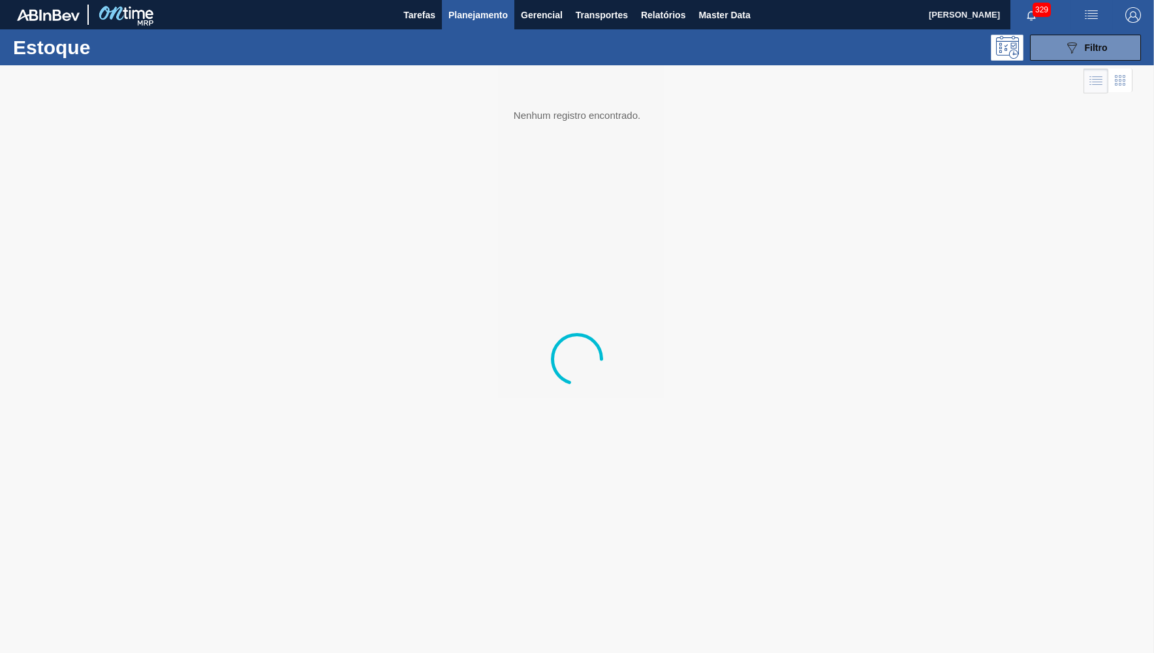
click at [1140, 10] on img "button" at bounding box center [1133, 15] width 16 height 16
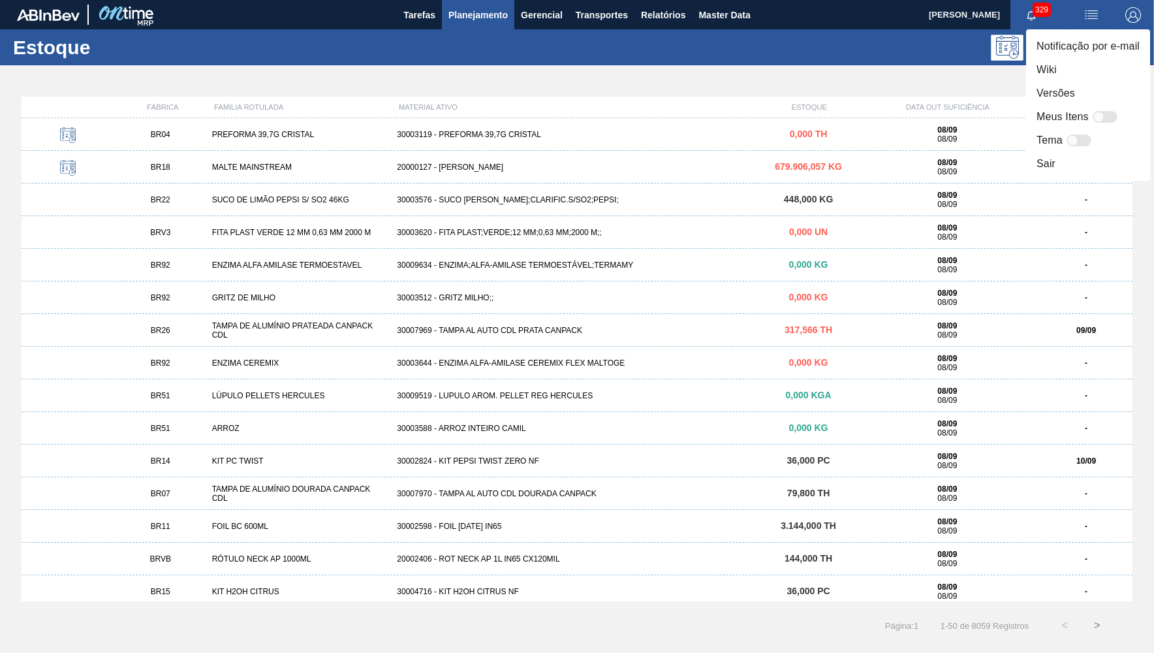
click at [854, 67] on div at bounding box center [577, 326] width 1154 height 653
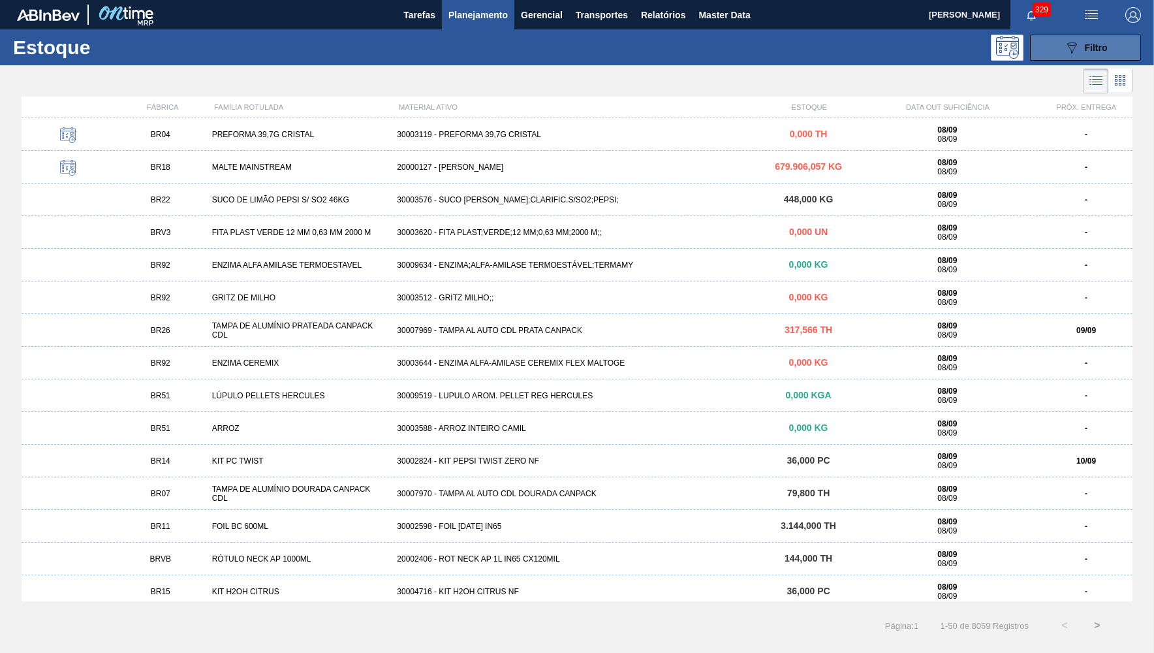
click at [1081, 37] on button "089F7B8B-B2A5-4AFE-B5C0-19BA573D28AC Filtro" at bounding box center [1085, 48] width 111 height 26
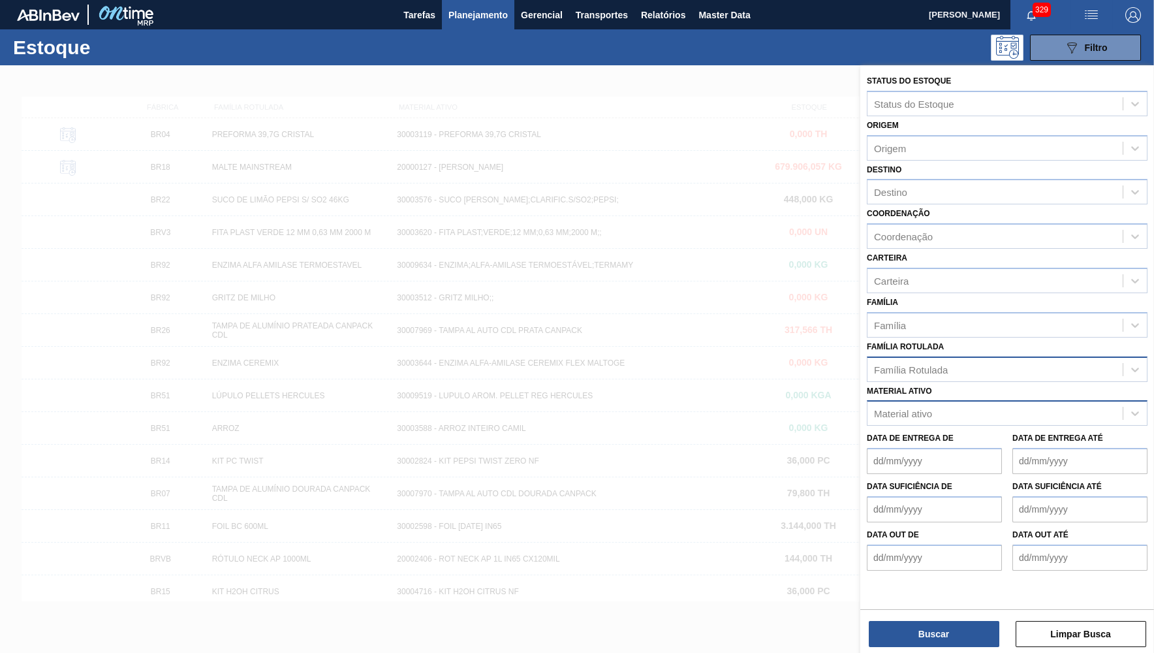
click at [970, 360] on div "Família Rotulada" at bounding box center [994, 369] width 255 height 19
type Rotulada "QRCoode"
click at [933, 647] on div "Status do Estoque Status do Estoque Origem Origem Destino Destino Coordenação C…" at bounding box center [1007, 360] width 294 height 590
click at [931, 642] on button "Buscar" at bounding box center [934, 634] width 131 height 26
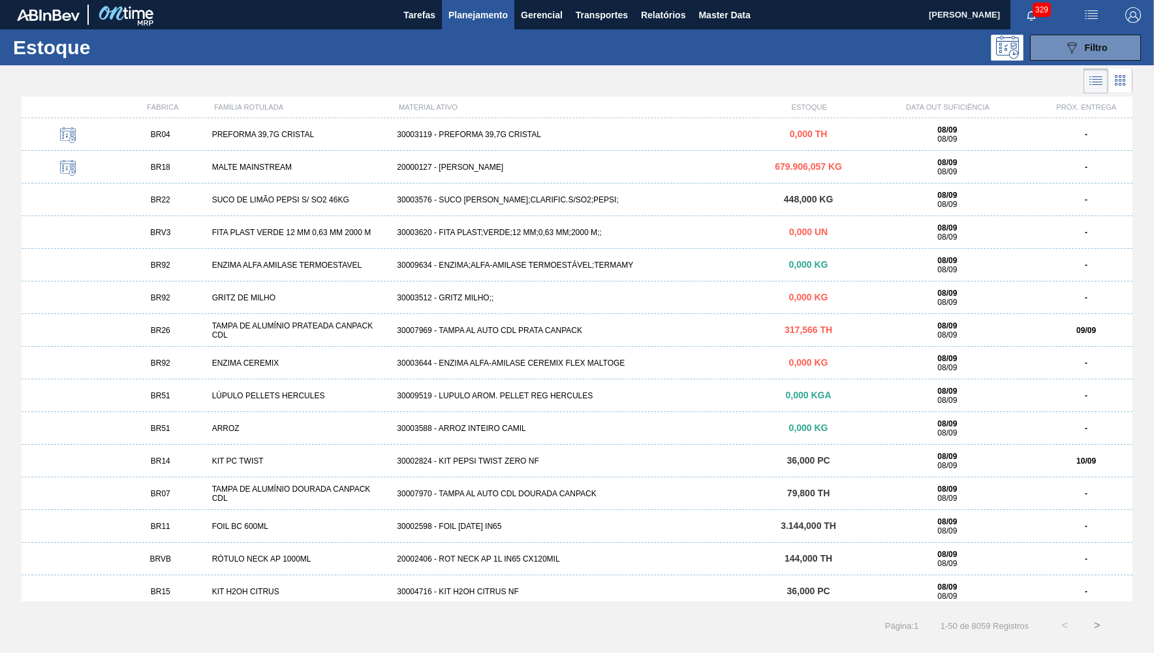
click at [1104, 71] on li at bounding box center [1095, 81] width 25 height 25
click at [1092, 51] on span "Filtro" at bounding box center [1096, 47] width 23 height 10
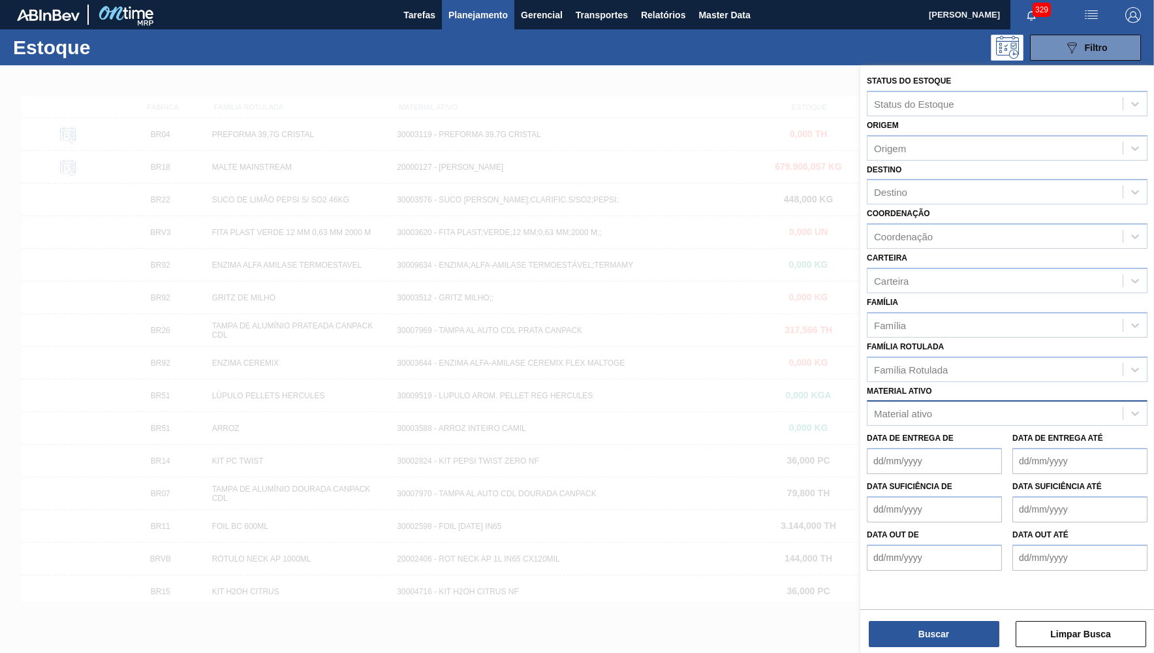
click at [896, 429] on div "Data de Entrega de" at bounding box center [934, 451] width 135 height 45
click at [892, 406] on div "Material ativo" at bounding box center [994, 413] width 255 height 19
